Goal: Answer question/provide support

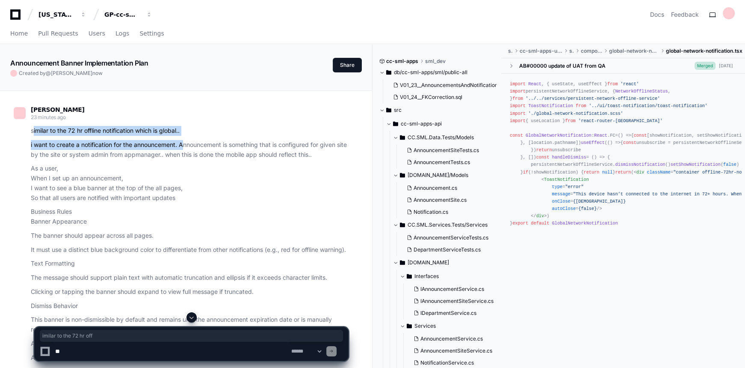
drag, startPoint x: 73, startPoint y: 131, endPoint x: 184, endPoint y: 135, distance: 111.3
click at [184, 135] on article "similar to the 72 hr offline notification which is global.. i want to create a …" at bounding box center [189, 277] width 317 height 302
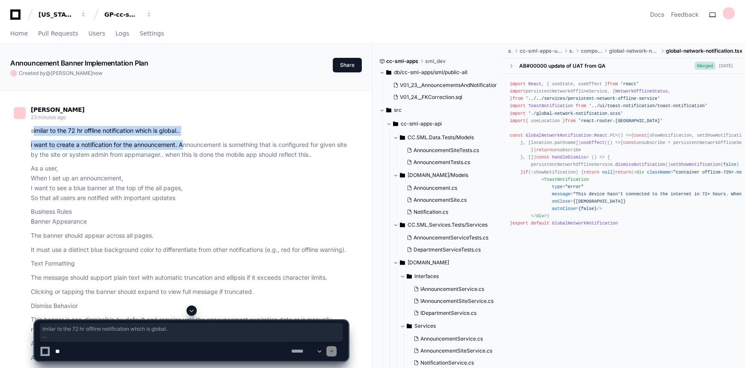
click at [80, 149] on p "i want to create a notification for the announcement. Announcement is something…" at bounding box center [189, 150] width 317 height 20
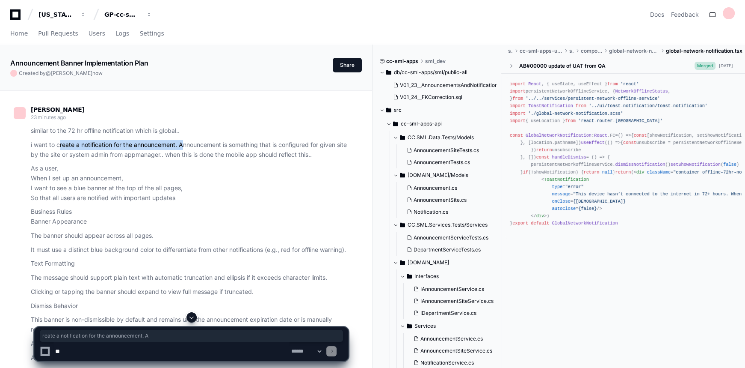
drag, startPoint x: 59, startPoint y: 146, endPoint x: 184, endPoint y: 146, distance: 125.4
click at [184, 146] on p "i want to create a notification for the announcement. Announcement is something…" at bounding box center [189, 150] width 317 height 20
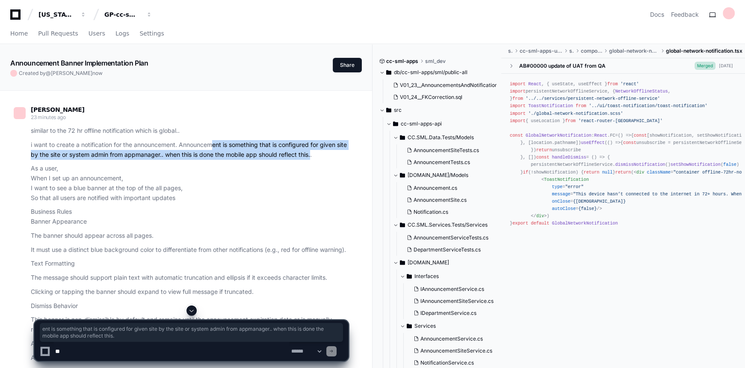
drag, startPoint x: 213, startPoint y: 146, endPoint x: 324, endPoint y: 150, distance: 111.3
click at [324, 150] on p "i want to create a notification for the announcement. Announcement is something…" at bounding box center [189, 150] width 317 height 20
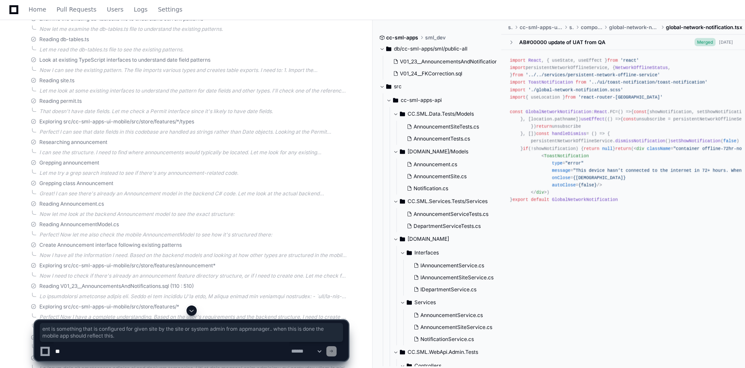
scroll to position [3539, 0]
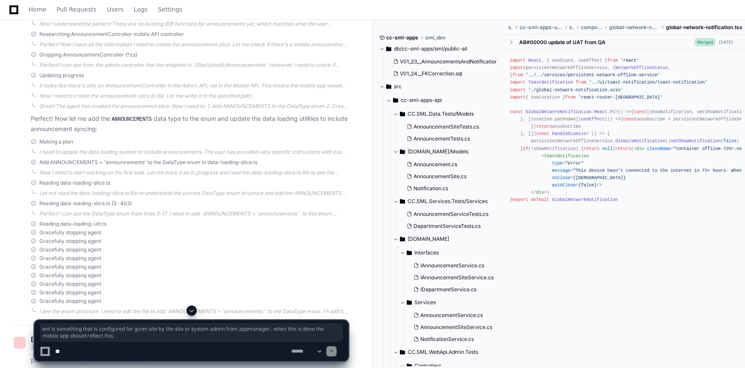
click at [192, 310] on span at bounding box center [191, 310] width 7 height 7
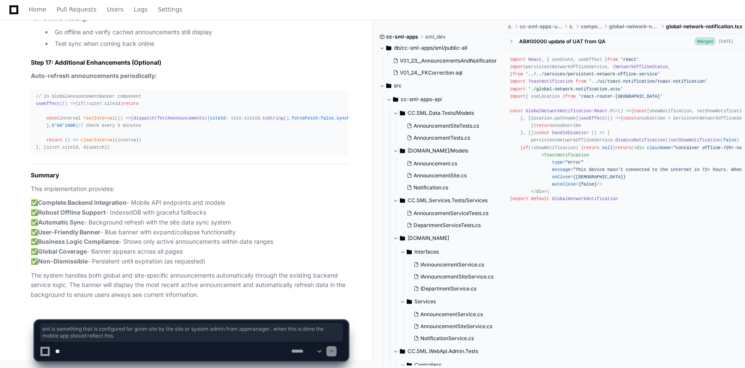
scroll to position [10175, 0]
click at [162, 205] on p "✅ Complete Backend Integration - Mobile API endpoints and models ✅ Robust Offli…" at bounding box center [189, 232] width 317 height 68
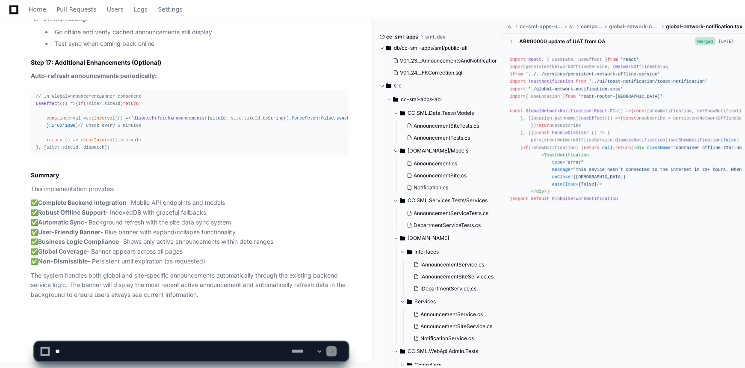
click at [150, 347] on textarea at bounding box center [171, 350] width 236 height 19
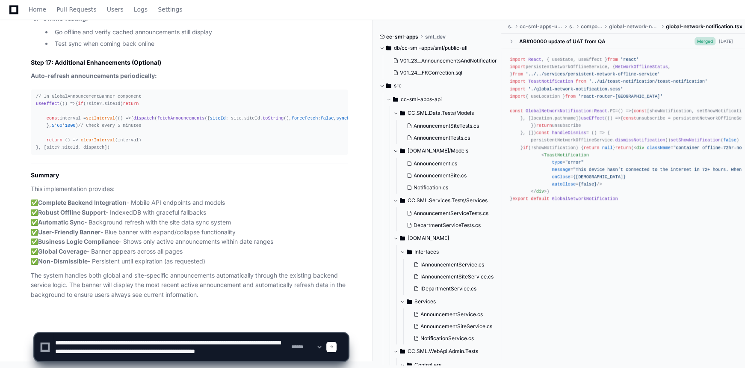
scroll to position [3, 0]
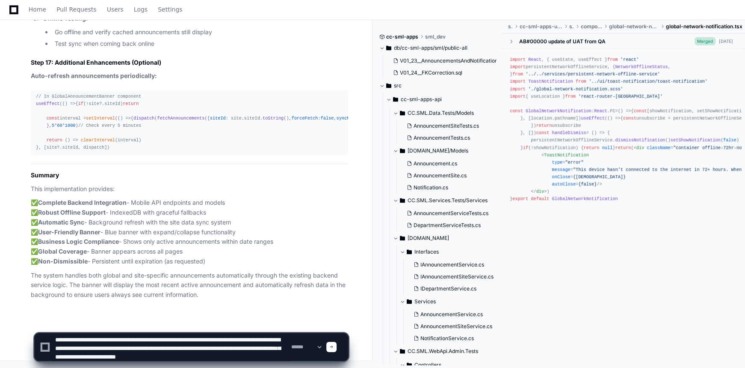
type textarea "**********"
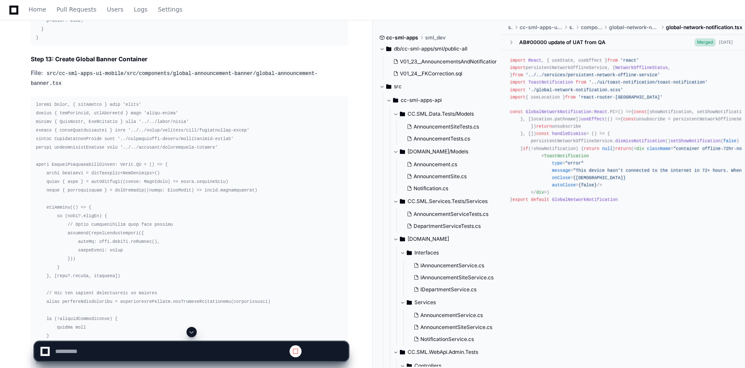
scroll to position [10180, 0]
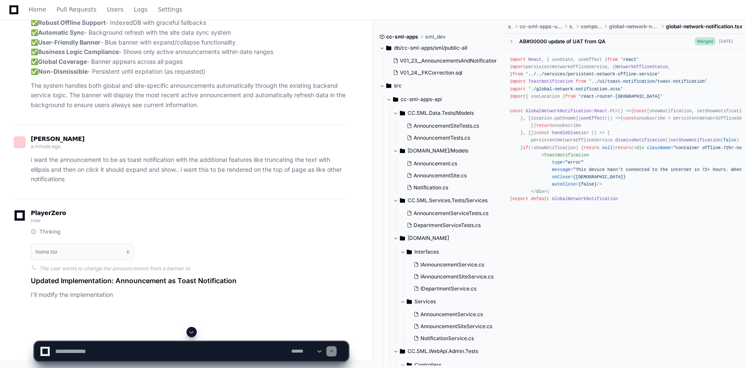
click at [192, 331] on span at bounding box center [191, 331] width 7 height 7
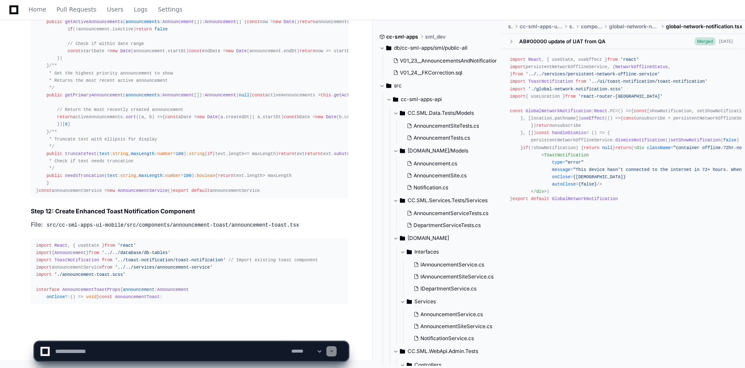
scroll to position [10976, 0]
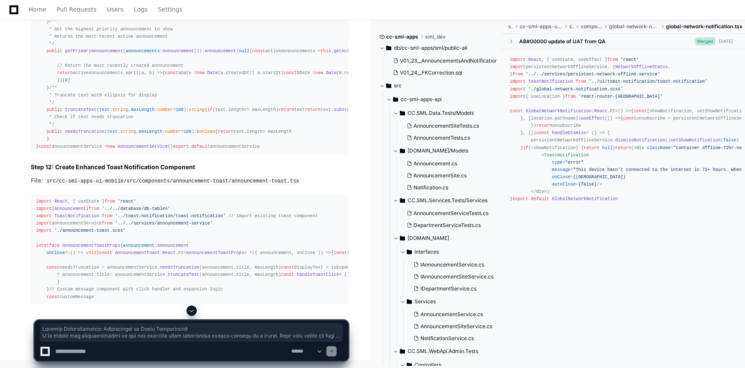
click at [282, 208] on article "Updated Implementation: Announcement as Toast Notification I'll modify the impl…" at bounding box center [189, 75] width 317 height 458
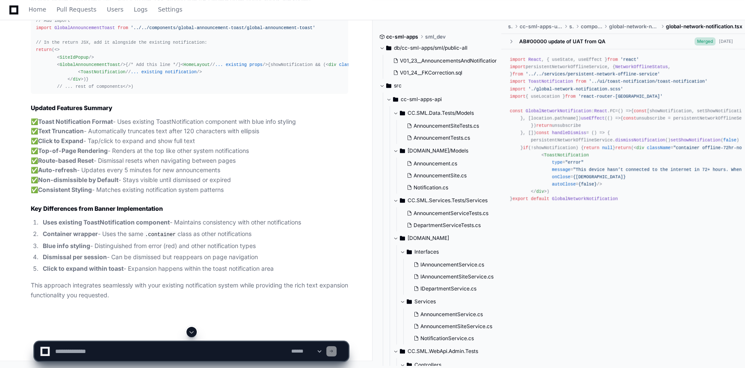
scroll to position [10678, 0]
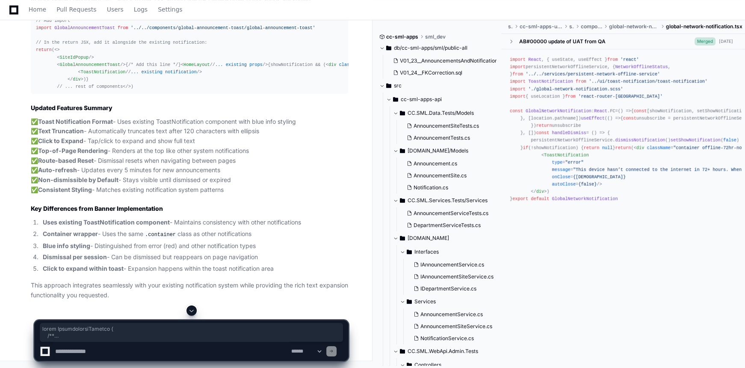
scroll to position [10989, 0]
drag, startPoint x: 36, startPoint y: 70, endPoint x: 124, endPoint y: 150, distance: 119.6
copy div "class AnnouncementService { /** * Get active announcements that should be displ…"
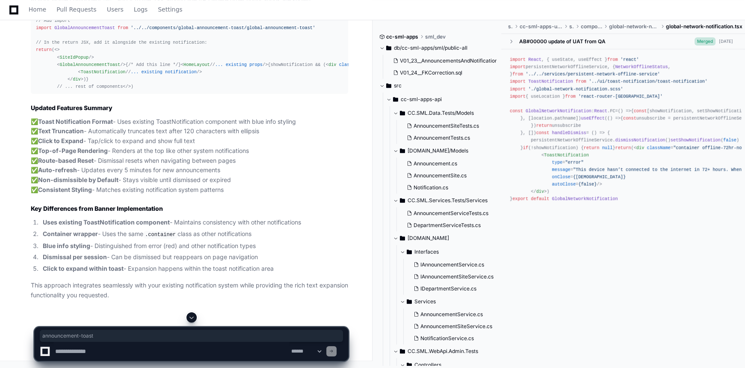
drag, startPoint x: 213, startPoint y: 66, endPoint x: 161, endPoint y: 69, distance: 51.4
copy code "announcement-toast"
drag, startPoint x: 216, startPoint y: 68, endPoint x: 280, endPoint y: 66, distance: 64.6
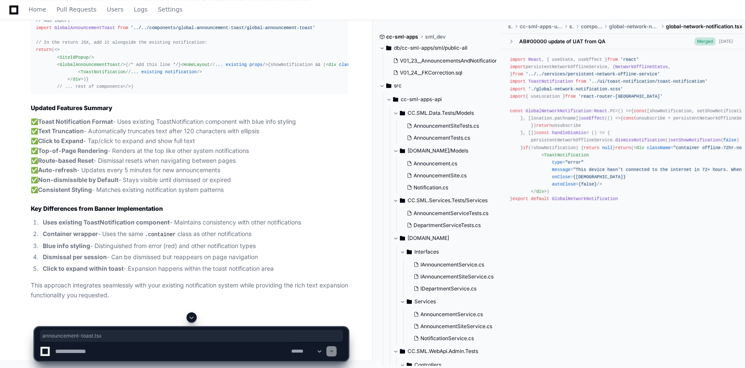
copy code "announcement-toast.tsx"
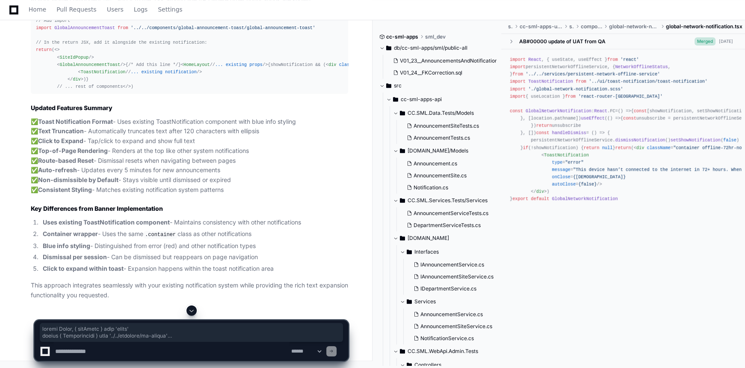
scroll to position [11378, 0]
drag, startPoint x: 35, startPoint y: 87, endPoint x: 115, endPoint y: 238, distance: 170.5
copy div "import React , { useState } from 'react' import { Announcement } from '../../da…"
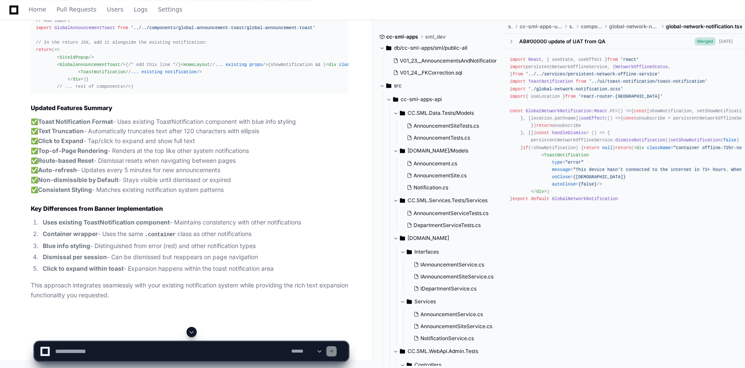
scroll to position [11533, 0]
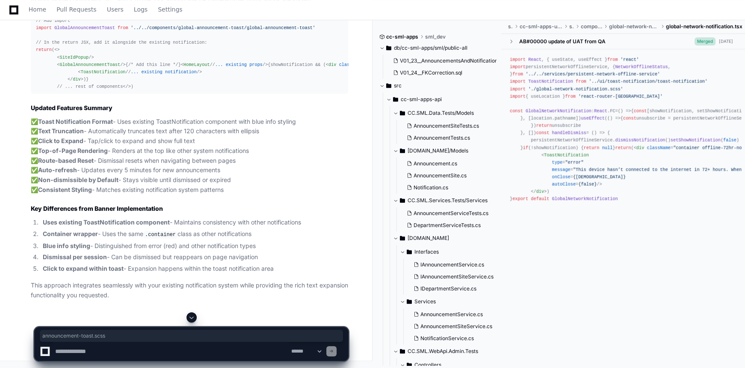
drag, startPoint x: 215, startPoint y: 106, endPoint x: 284, endPoint y: 102, distance: 69.0
copy code "announcement-toast.scss"
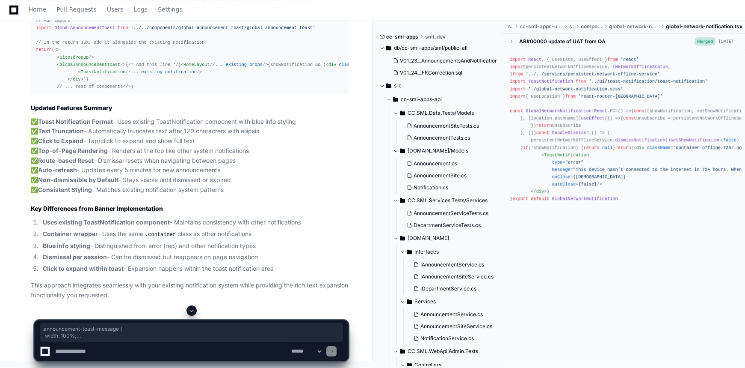
scroll to position [11922, 0]
drag, startPoint x: 34, startPoint y: 86, endPoint x: 72, endPoint y: 218, distance: 136.8
copy div ".announcement-toast-message { width : 100% ; & .clickable { cursor : pointer; &…"
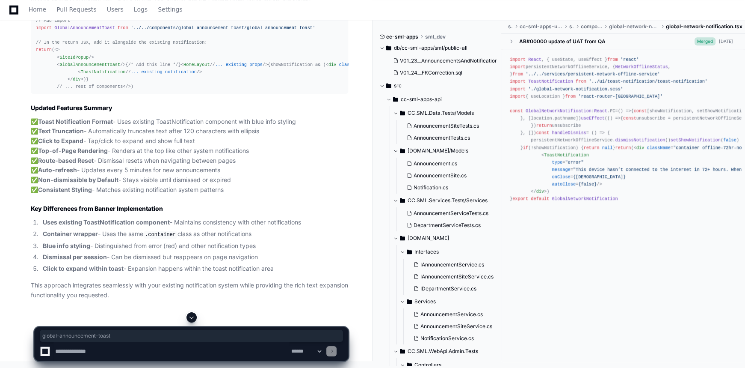
drag, startPoint x: 232, startPoint y: 139, endPoint x: 163, endPoint y: 137, distance: 69.8
copy code "global-announcement-toast"
drag, startPoint x: 236, startPoint y: 141, endPoint x: 326, endPoint y: 137, distance: 89.9
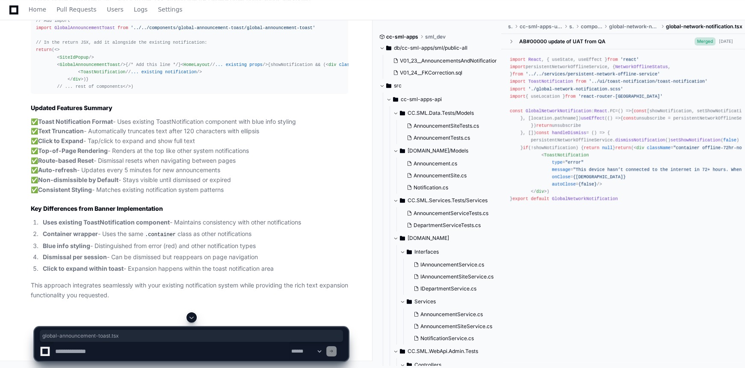
copy code "global-announcement-toast.tsx"
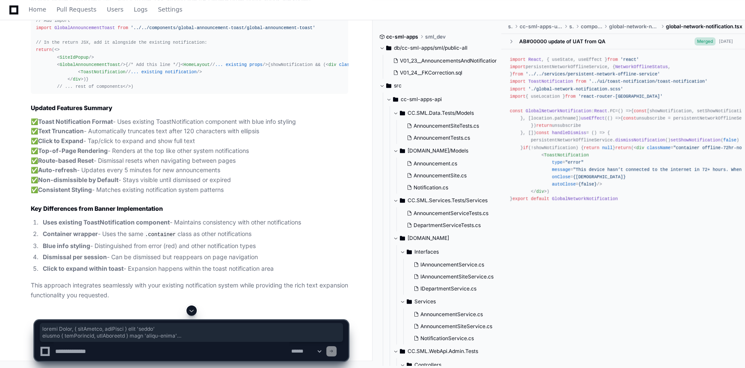
scroll to position [12545, 0]
drag, startPoint x: 35, startPoint y: 41, endPoint x: 131, endPoint y: 181, distance: 169.7
copy div "import React , { useEffect, useState } from 'react' import { useSelector, useDi…"
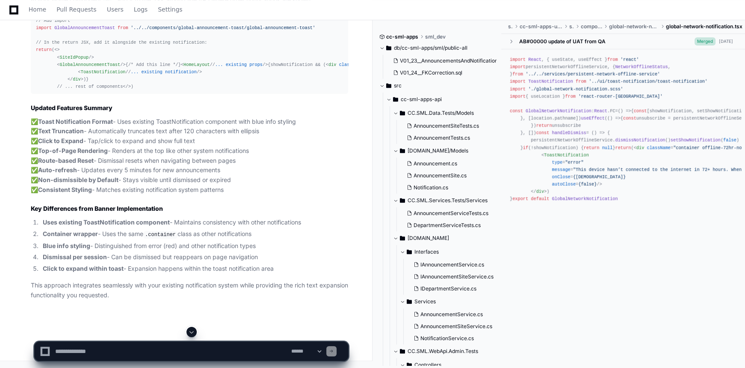
scroll to position [12856, 0]
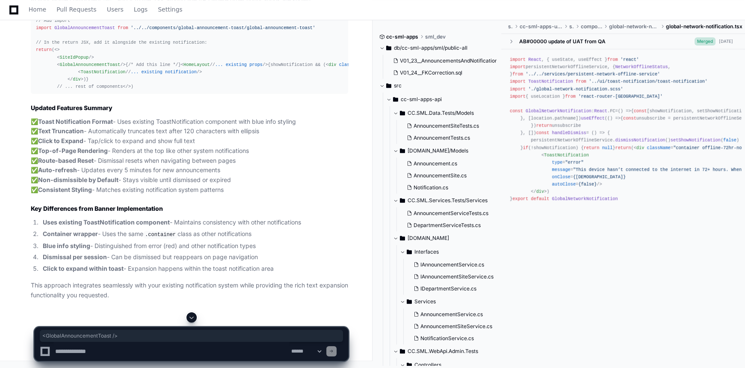
drag, startPoint x: 107, startPoint y: 193, endPoint x: 35, endPoint y: 192, distance: 72.3
copy div "< GlobalAnnouncementToast />"
